Goal: Information Seeking & Learning: Learn about a topic

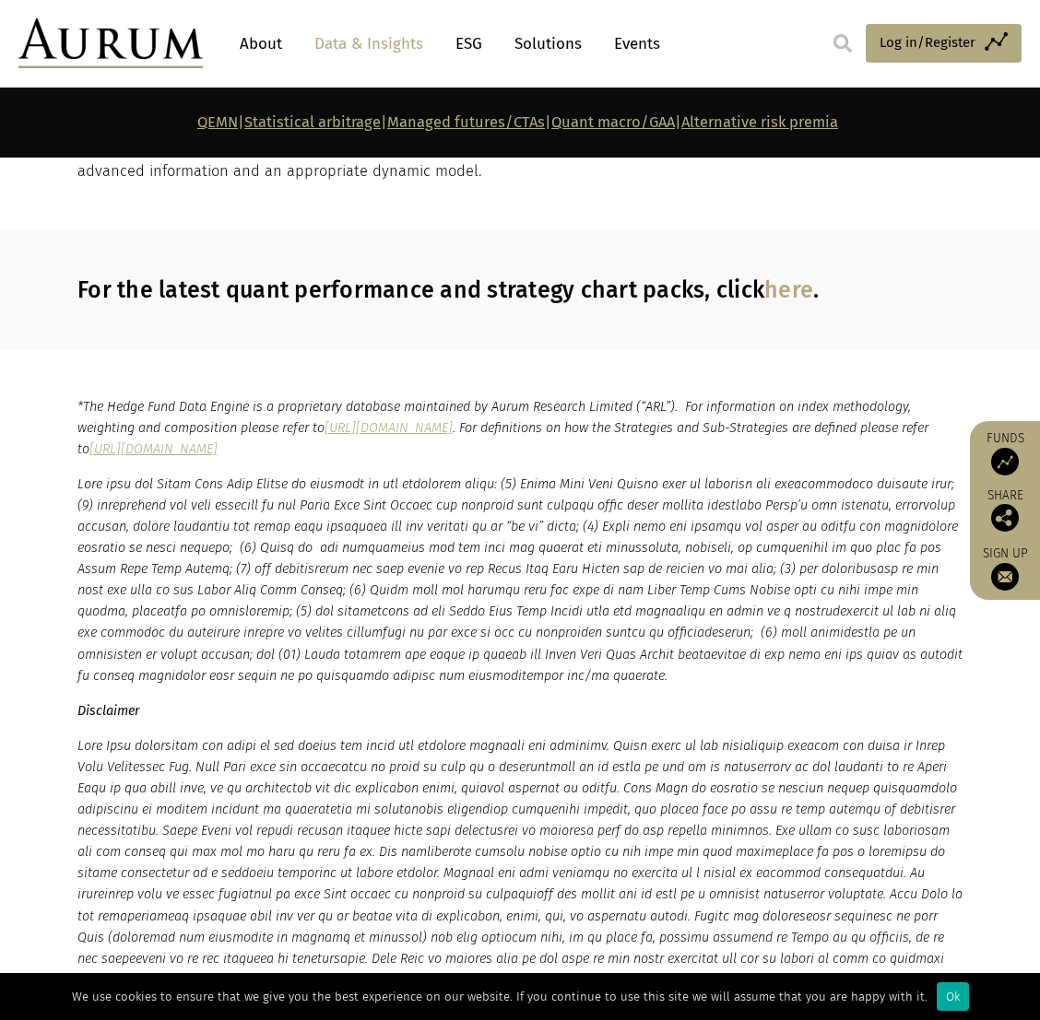
scroll to position [10156, 0]
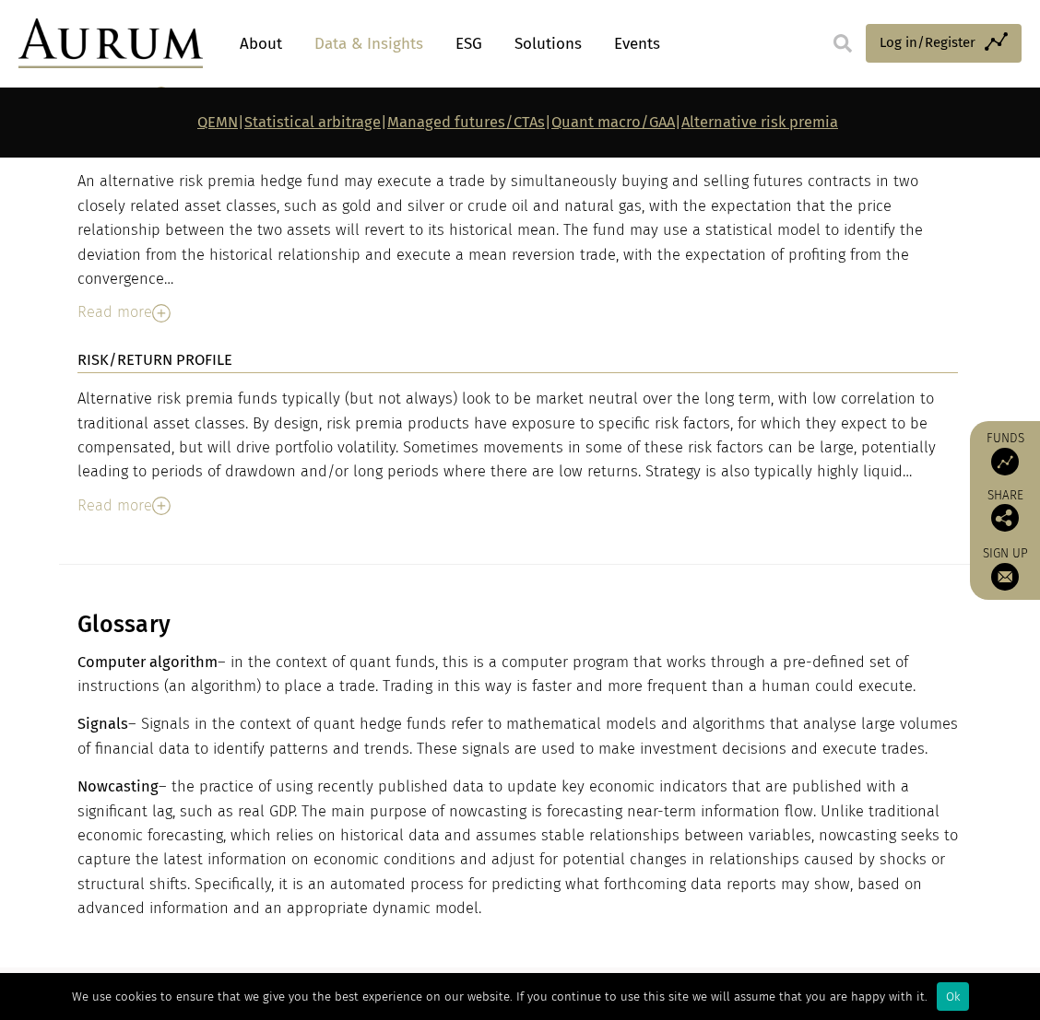
click at [796, 1014] on link "here" at bounding box center [788, 1028] width 49 height 28
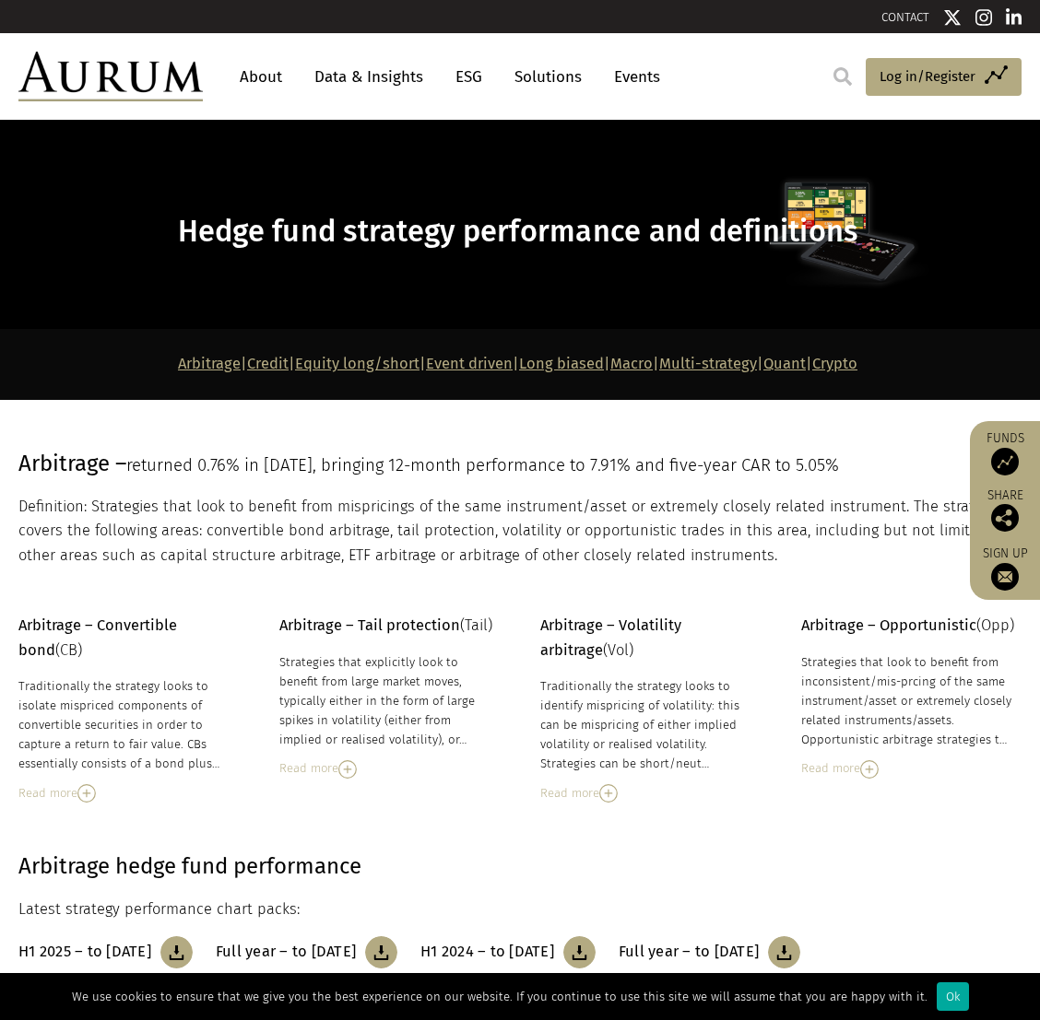
click at [339, 80] on link "Data & Insights" at bounding box center [368, 77] width 127 height 34
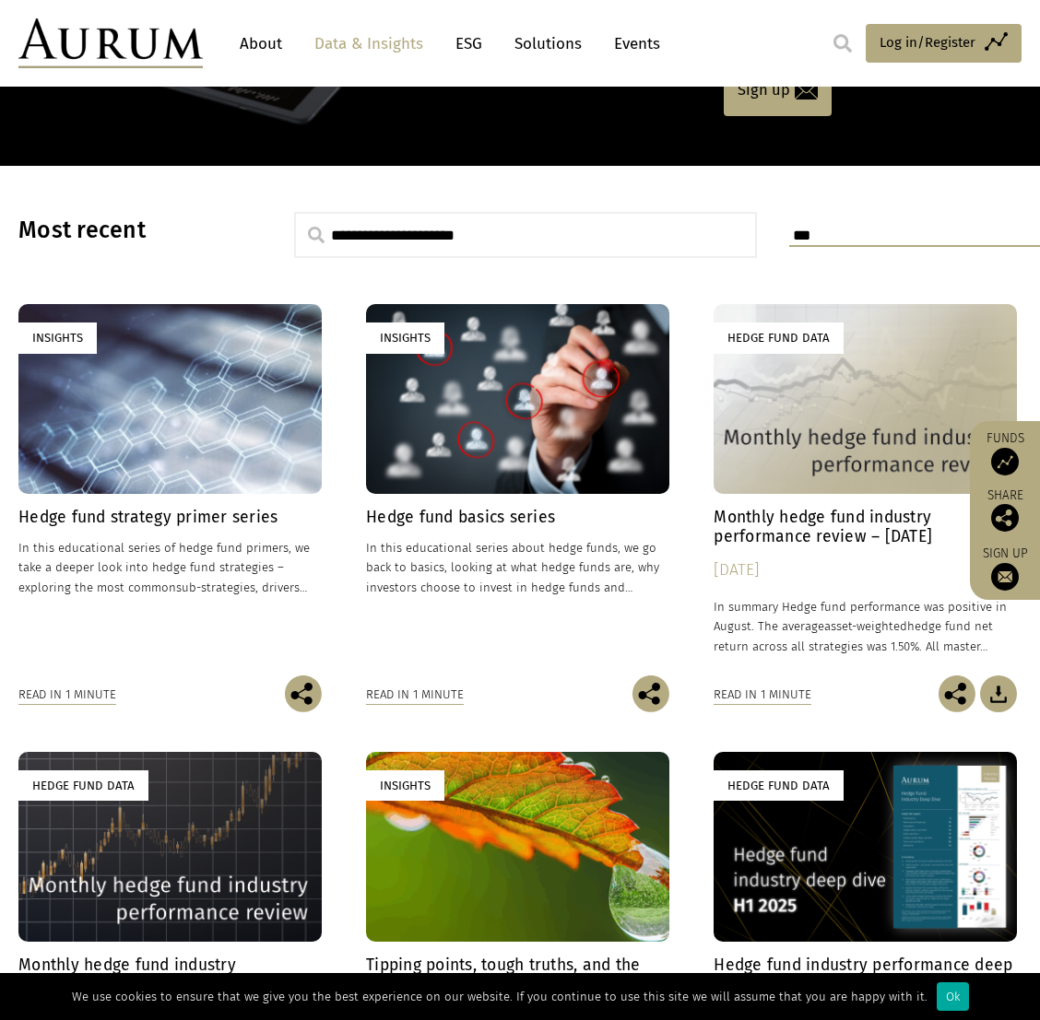
scroll to position [645, 0]
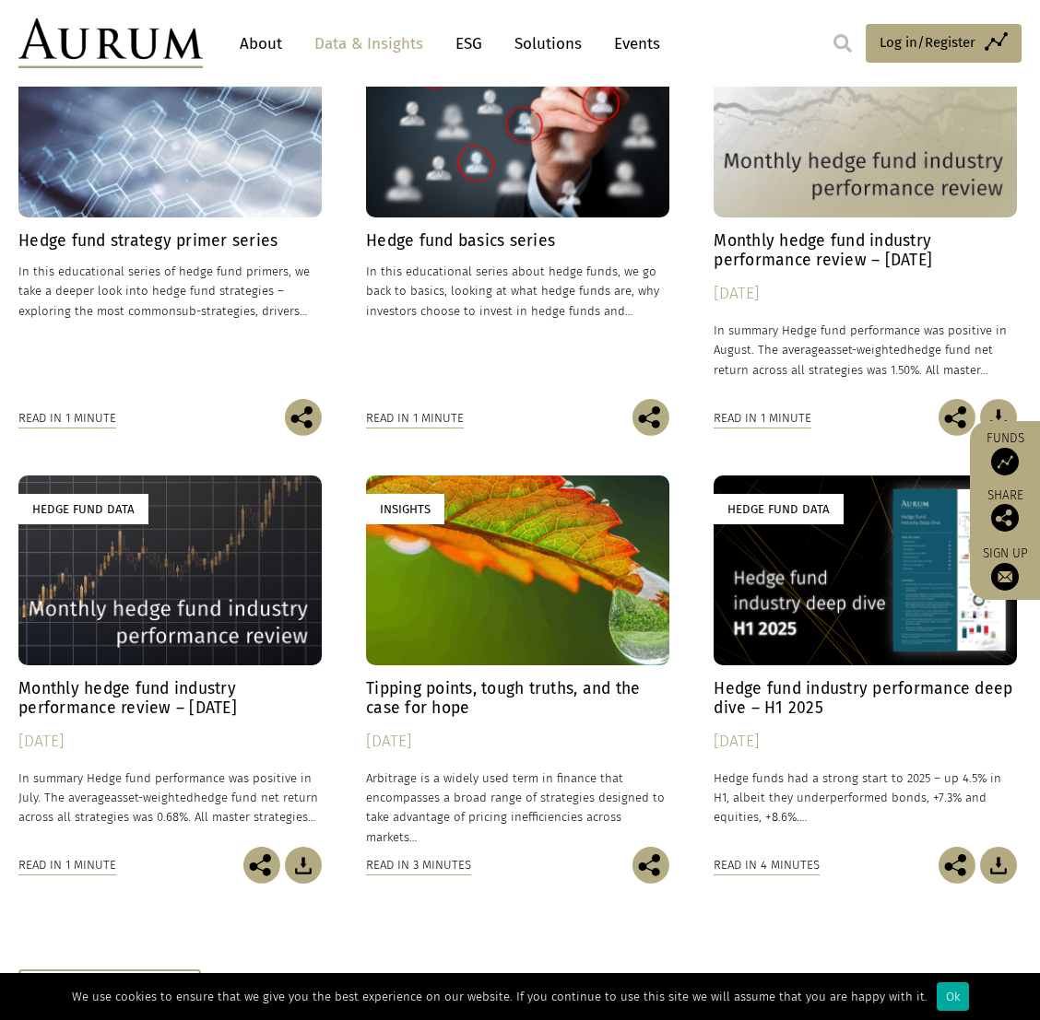
click at [259, 191] on div "Insights" at bounding box center [169, 122] width 303 height 189
click at [525, 184] on div "Insights" at bounding box center [517, 122] width 303 height 189
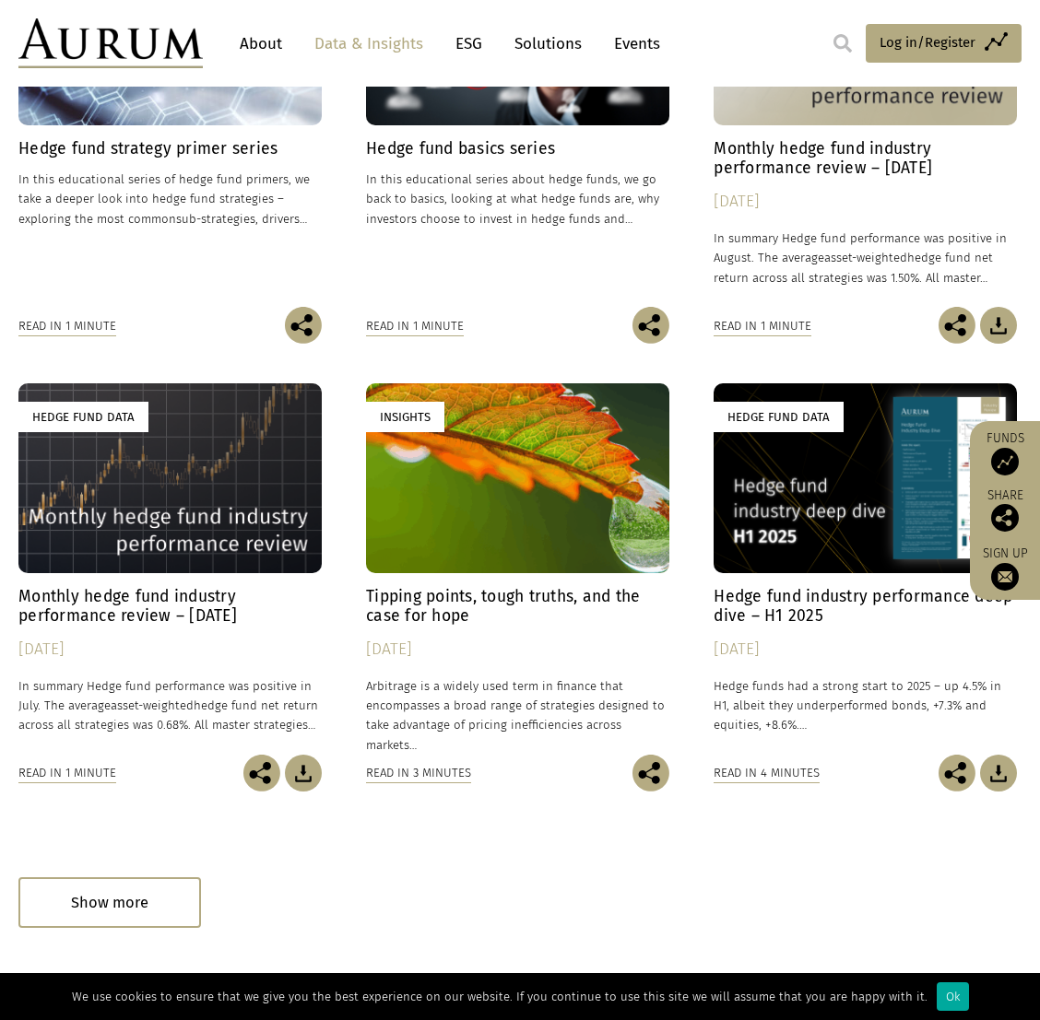
scroll to position [935, 0]
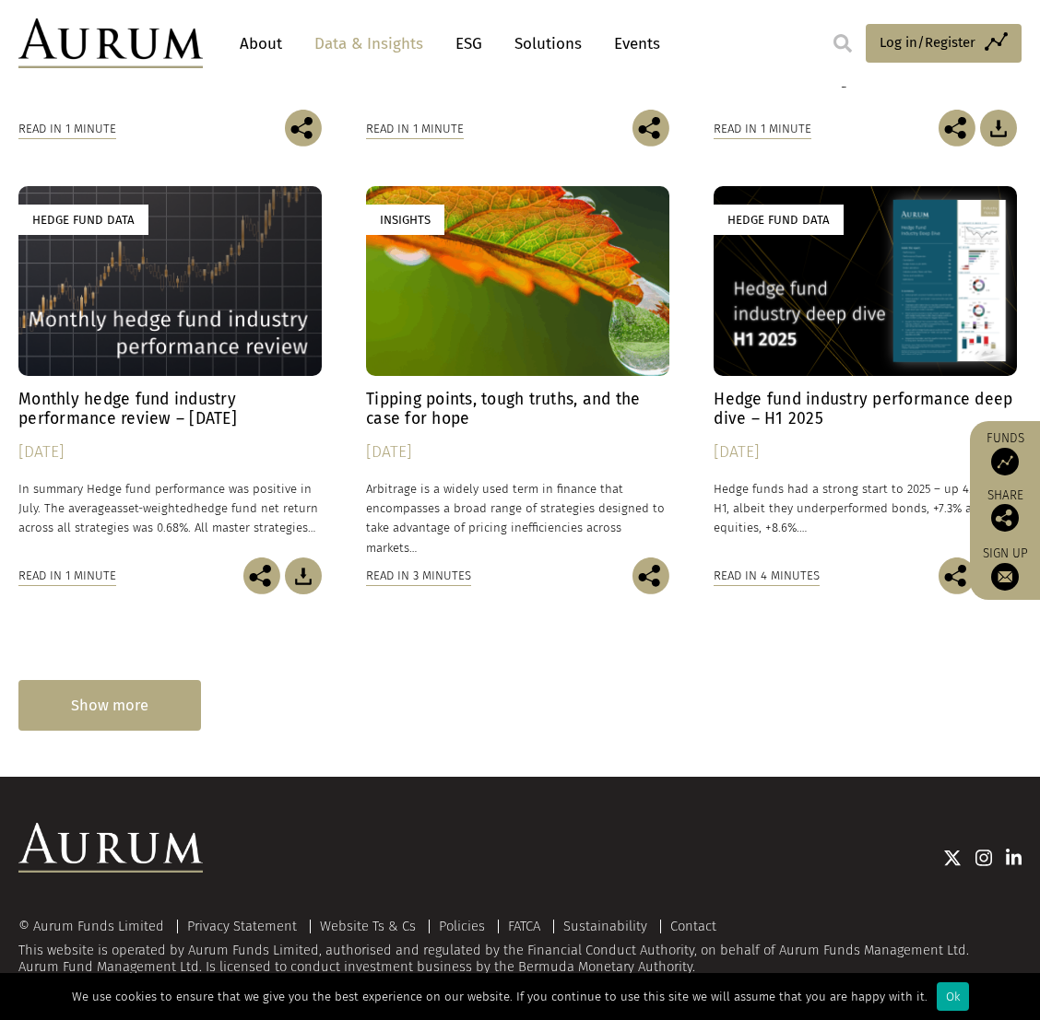
click at [149, 712] on div "Show more" at bounding box center [109, 705] width 183 height 51
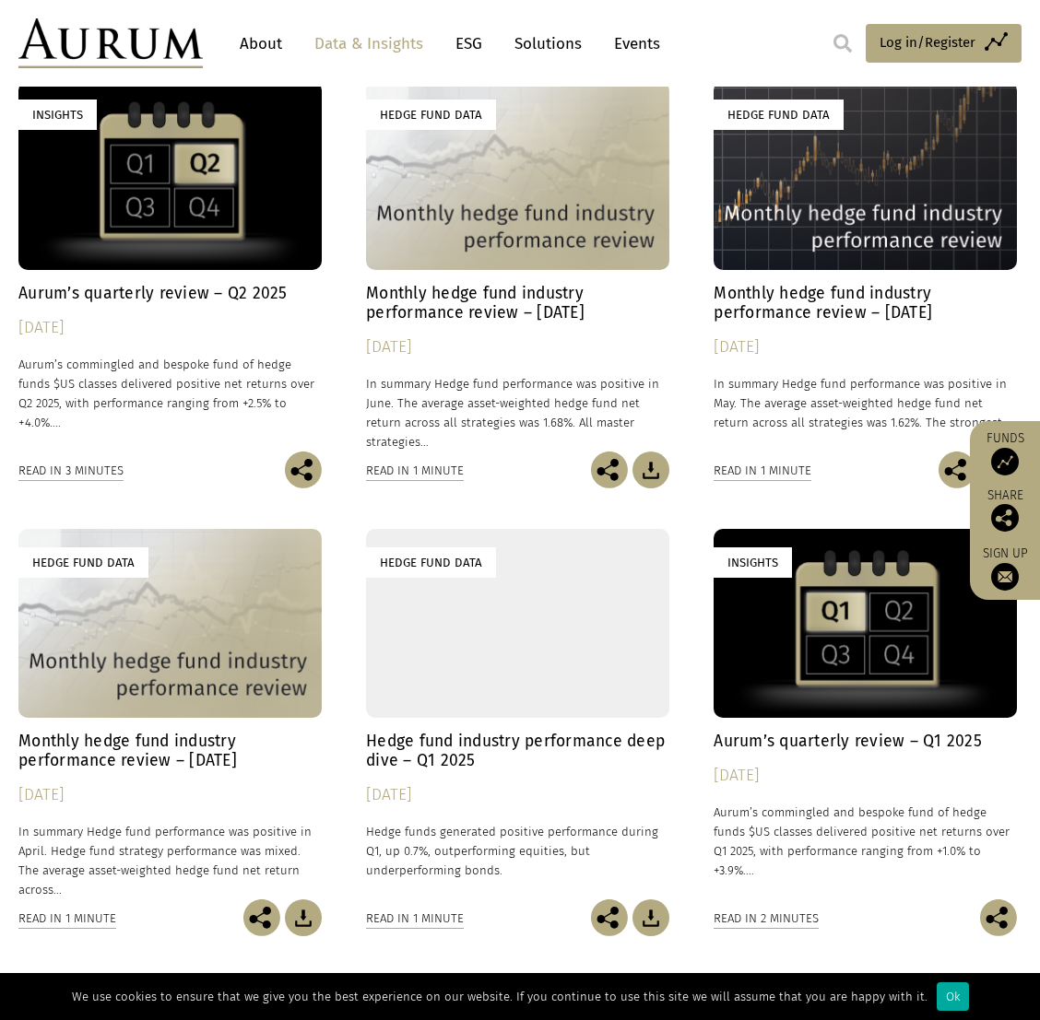
scroll to position [1831, 0]
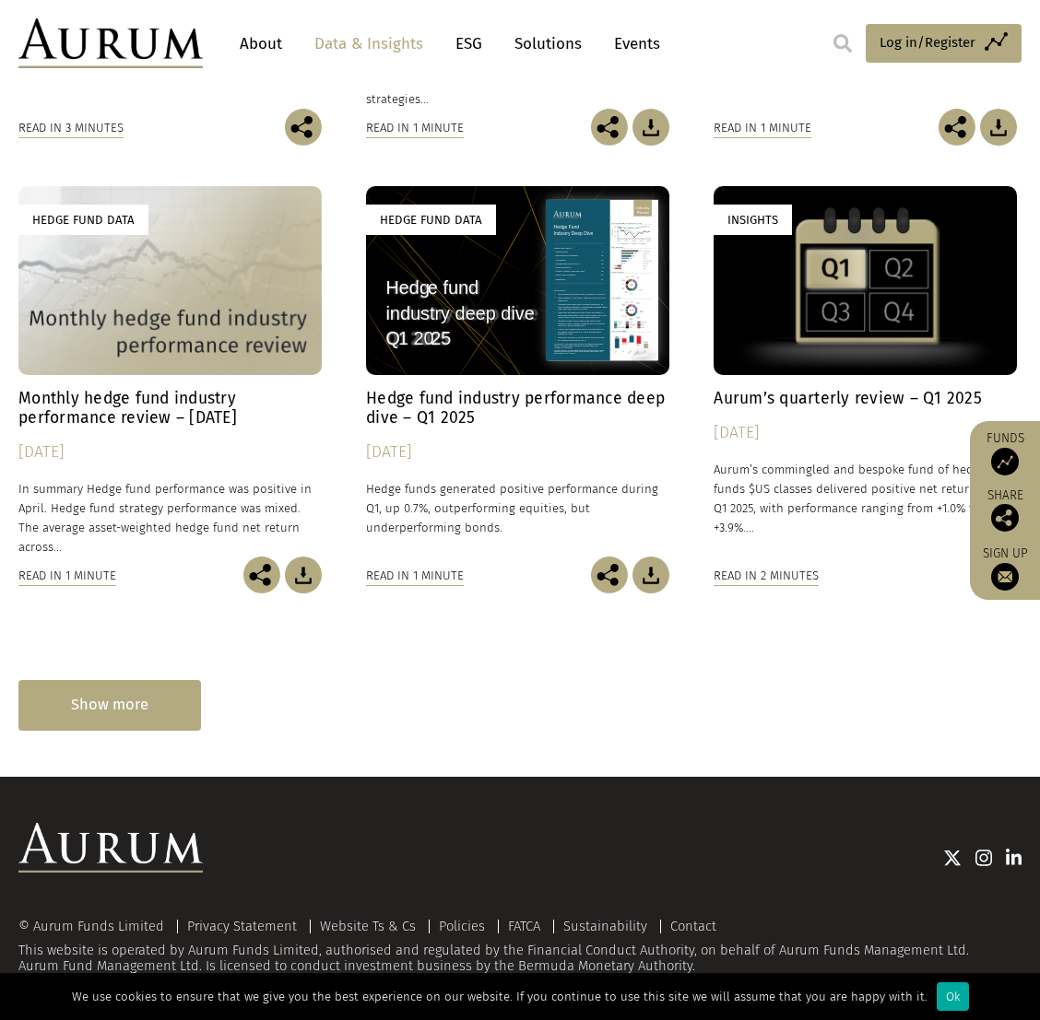
click at [96, 705] on div "Show more" at bounding box center [109, 705] width 183 height 51
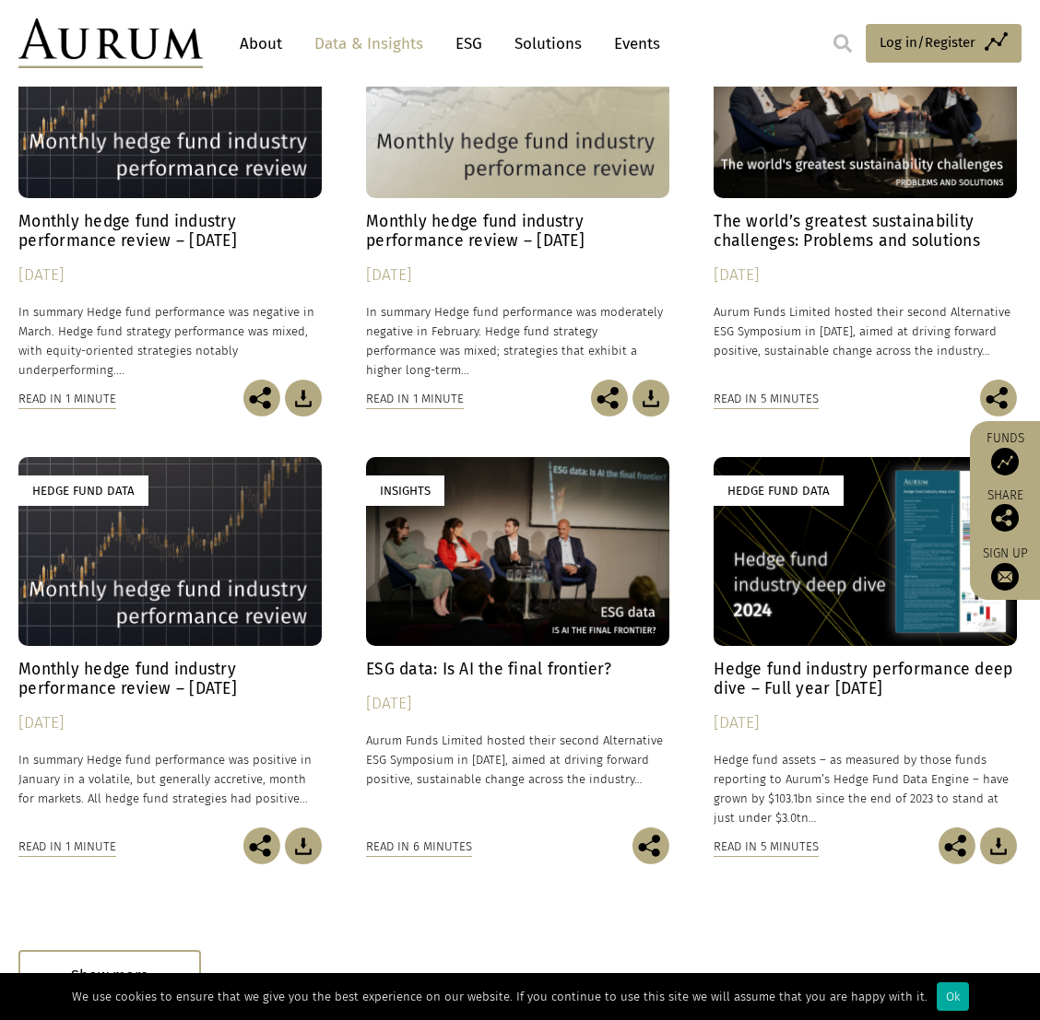
scroll to position [2548, 0]
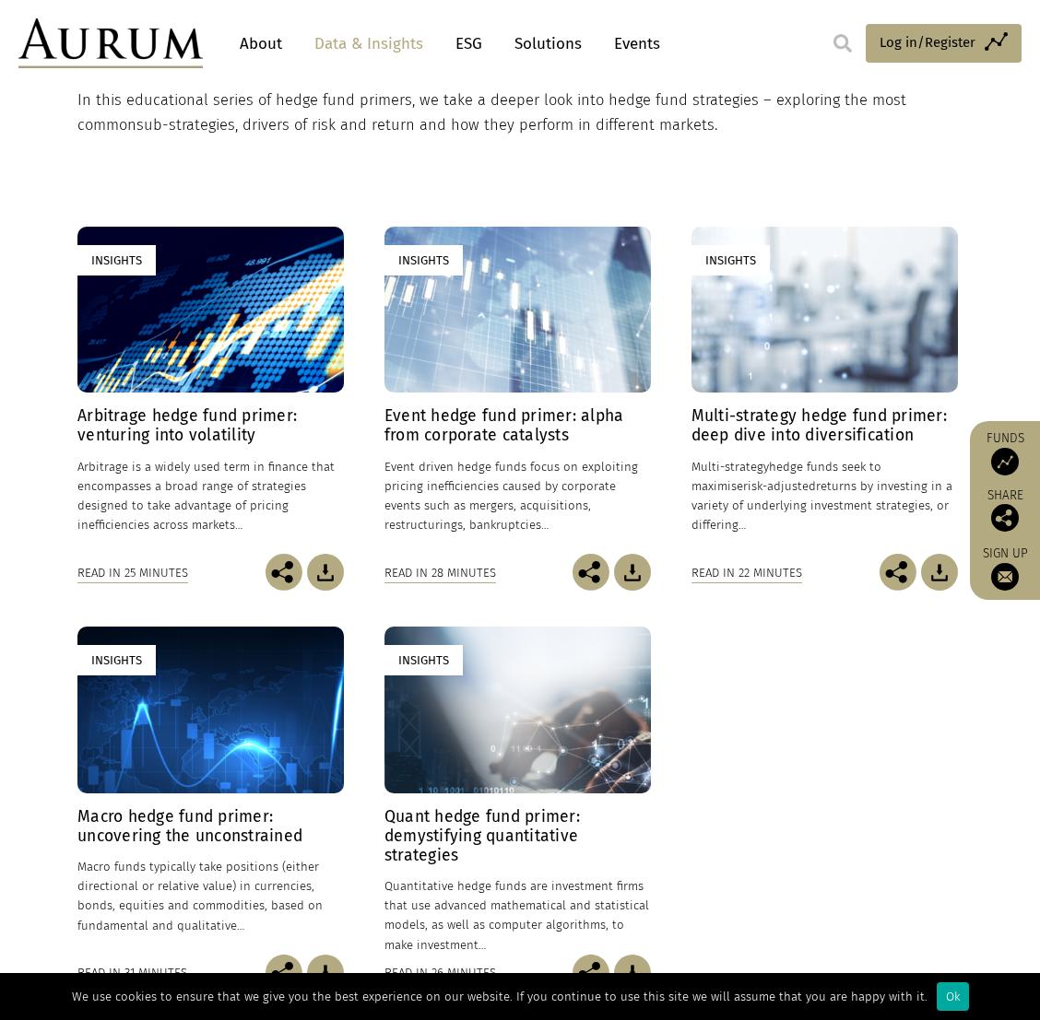
scroll to position [461, 0]
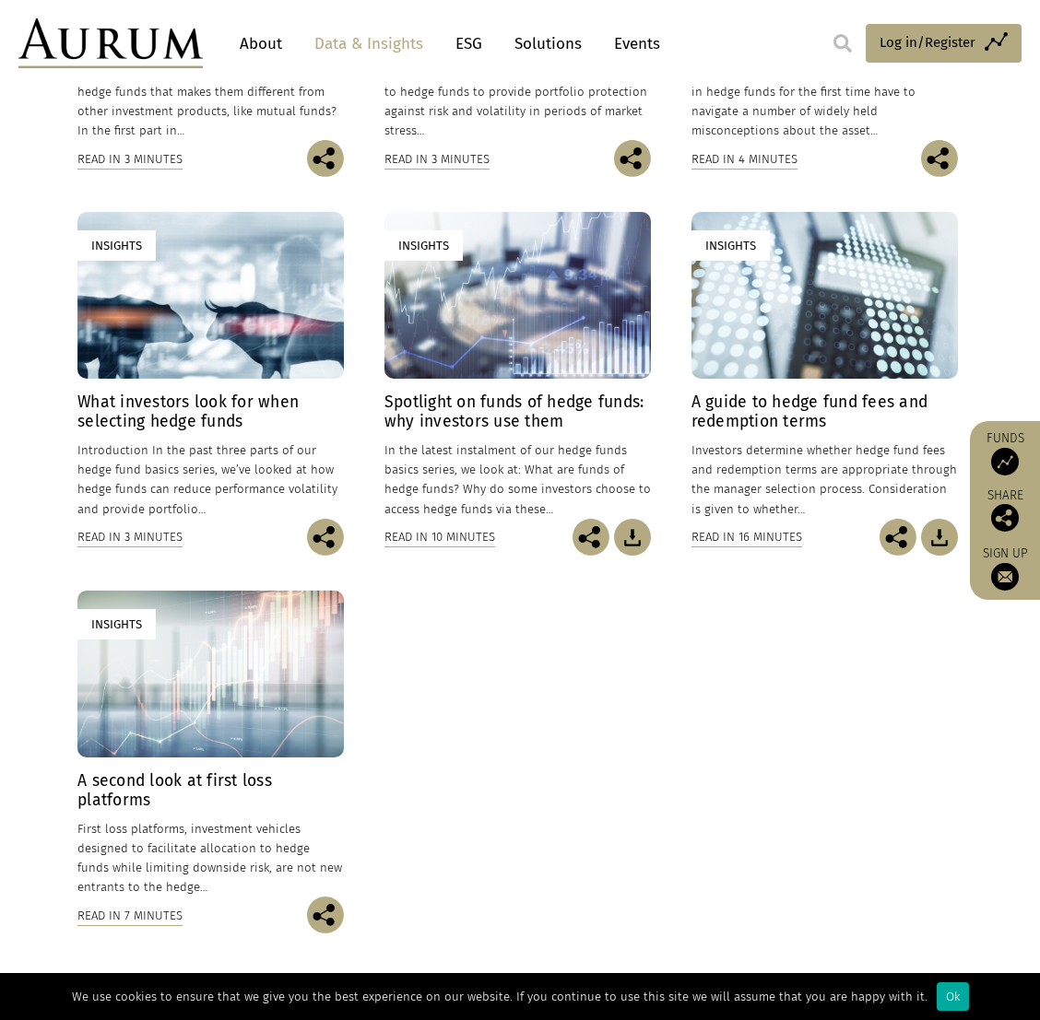
scroll to position [277, 0]
